Goal: Use online tool/utility: Utilize a website feature to perform a specific function

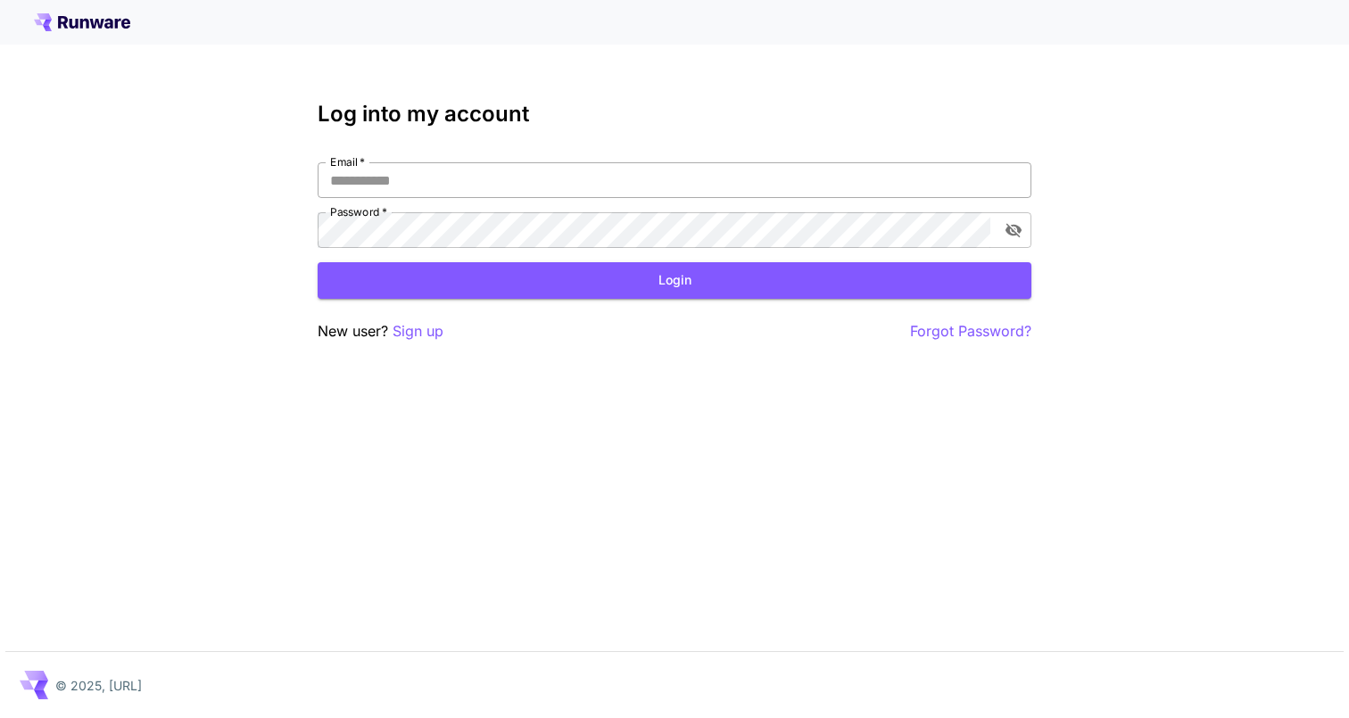
click at [669, 178] on input "Email   *" at bounding box center [675, 180] width 714 height 36
type input "**********"
click at [620, 285] on button "Login" at bounding box center [675, 280] width 714 height 37
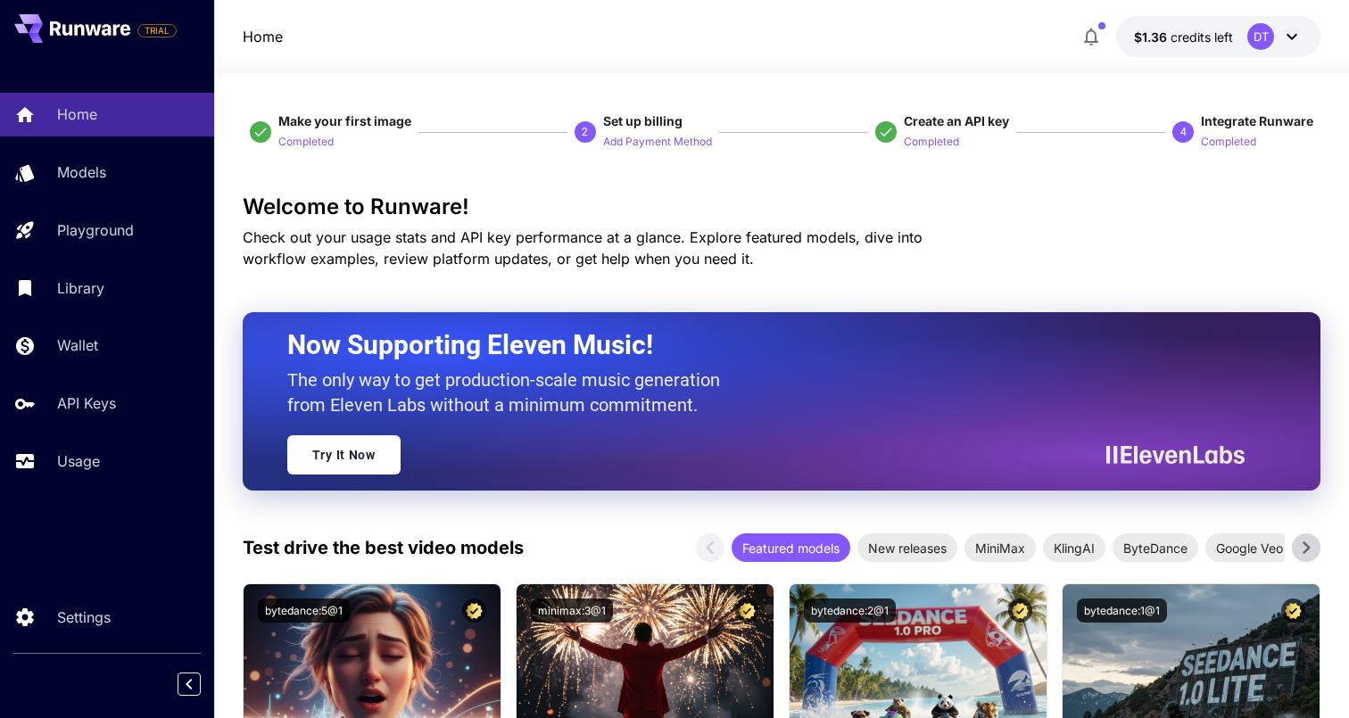
scroll to position [21, 0]
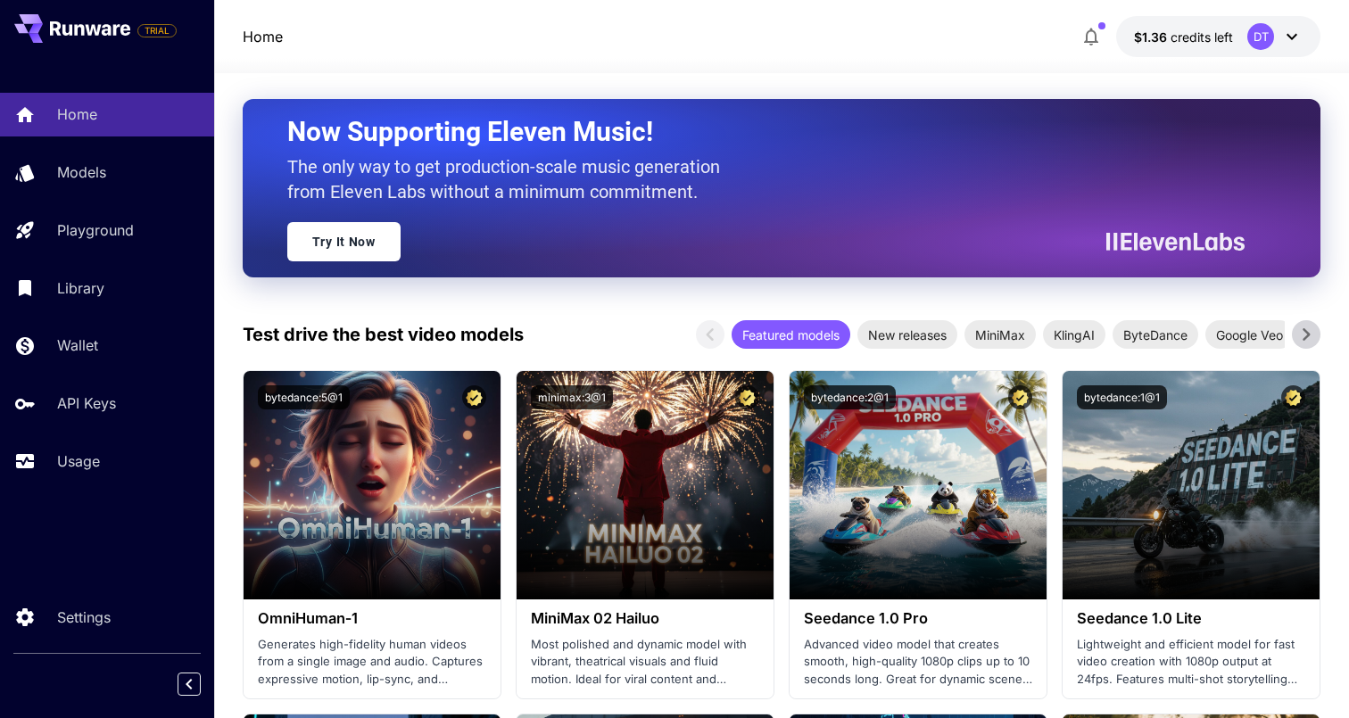
scroll to position [224, 0]
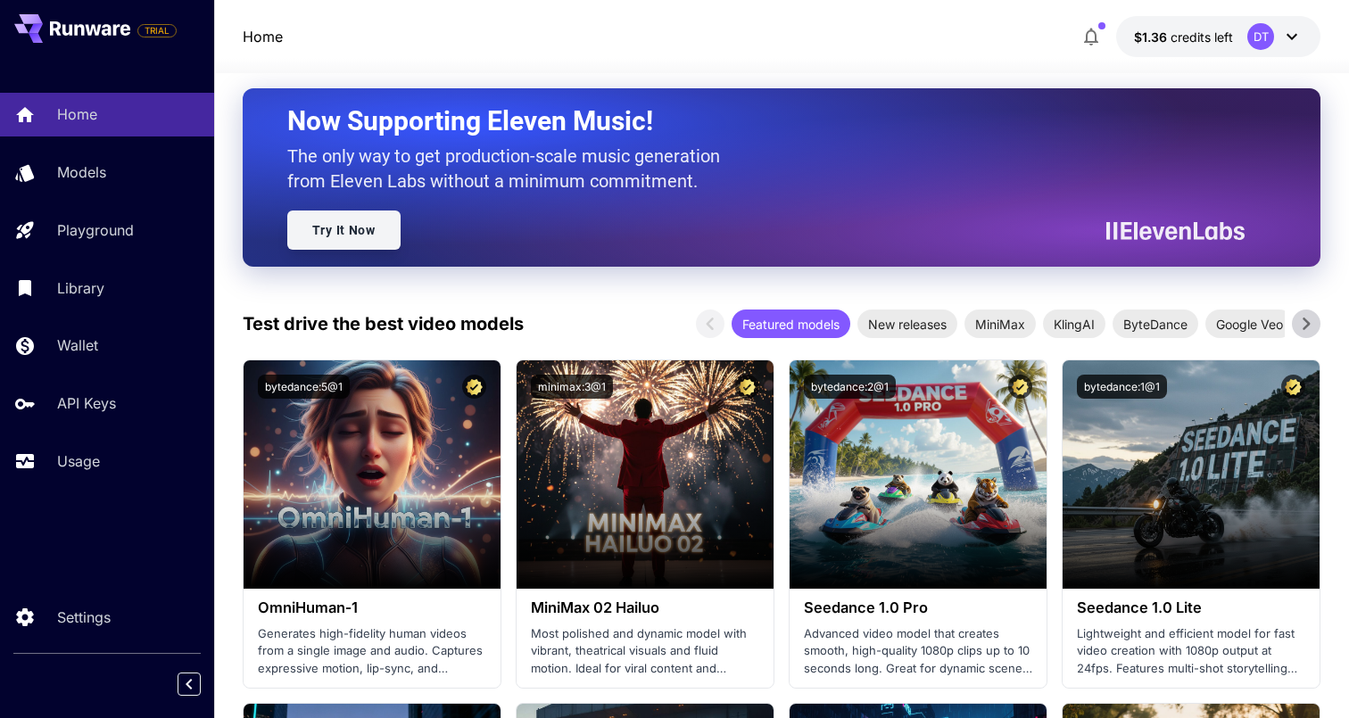
click at [344, 234] on link "Try It Now" at bounding box center [343, 230] width 113 height 39
